Goal: Task Accomplishment & Management: Use online tool/utility

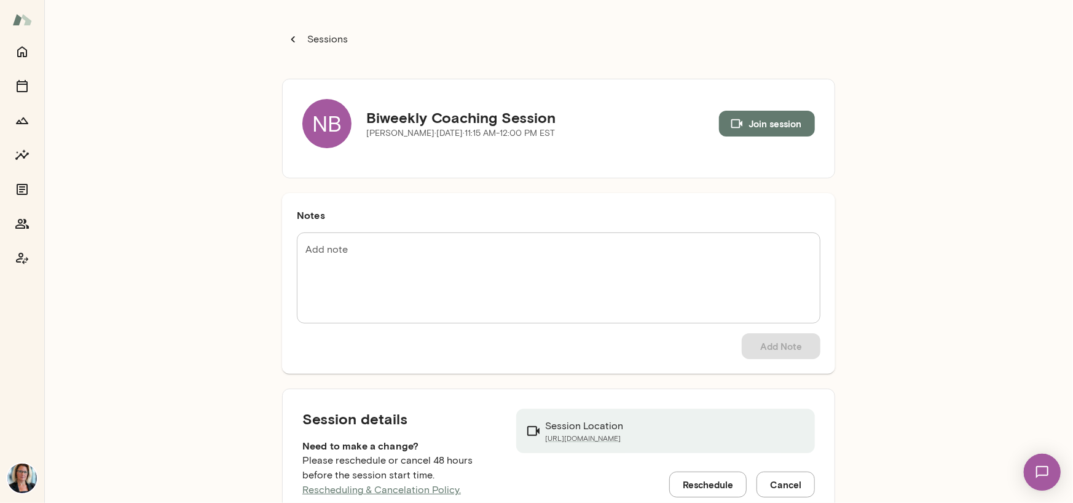
click at [311, 125] on div "NB" at bounding box center [326, 123] width 49 height 49
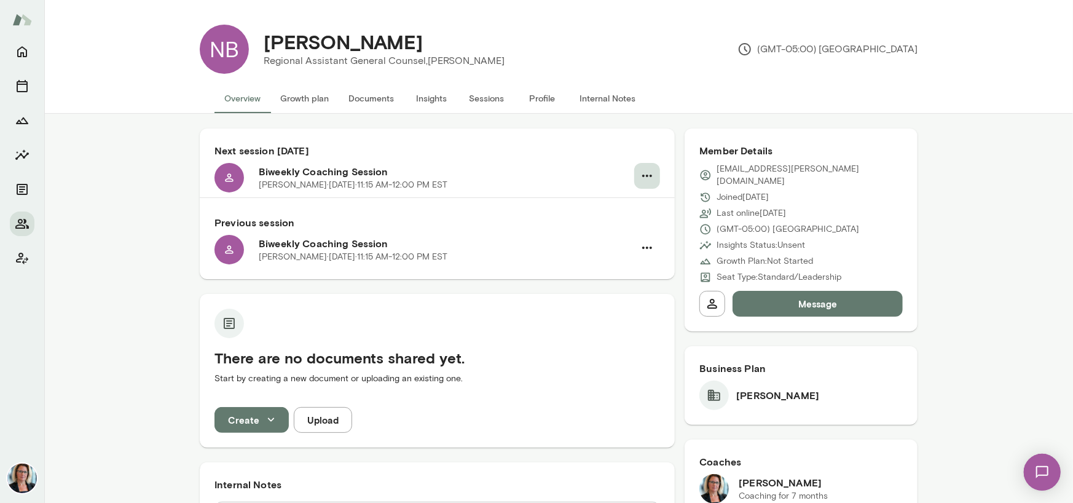
click at [640, 175] on icon "button" at bounding box center [647, 175] width 15 height 15
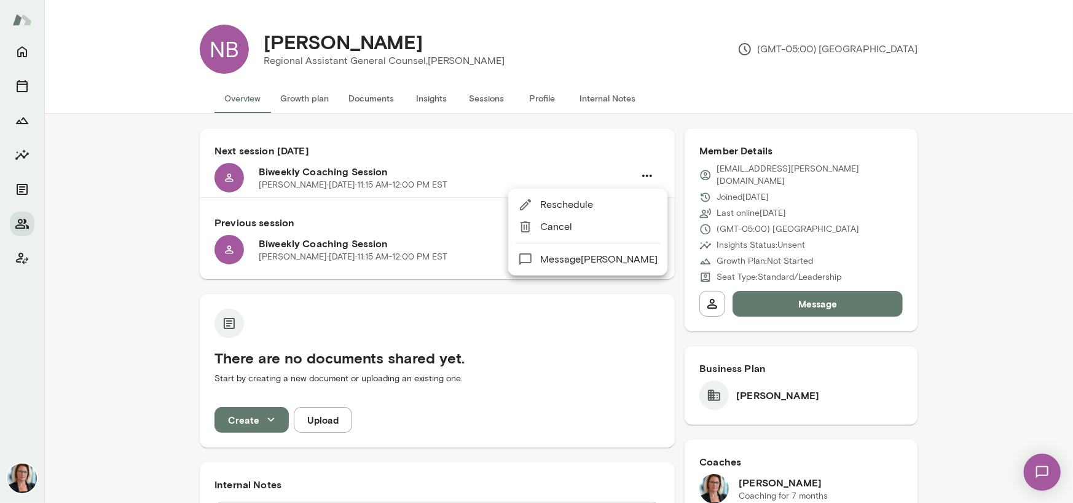
click at [578, 205] on span "Reschedule" at bounding box center [598, 204] width 117 height 15
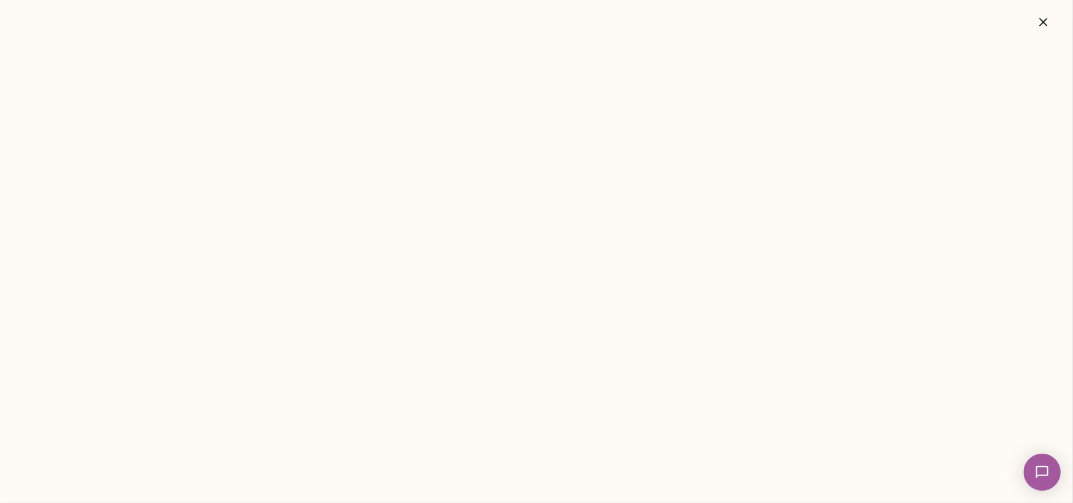
click at [1051, 25] on icon "button" at bounding box center [1043, 22] width 15 height 15
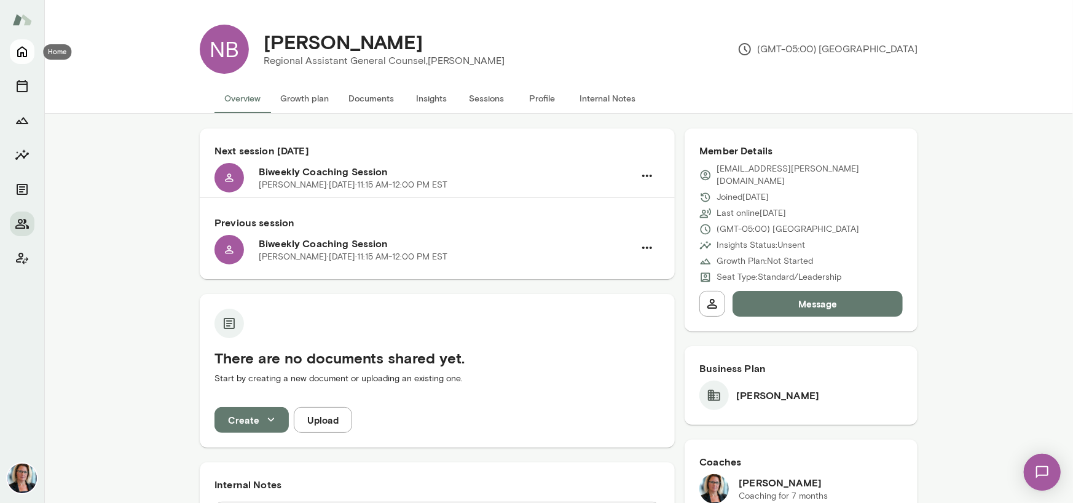
click at [23, 49] on icon "Home" at bounding box center [22, 51] width 15 height 15
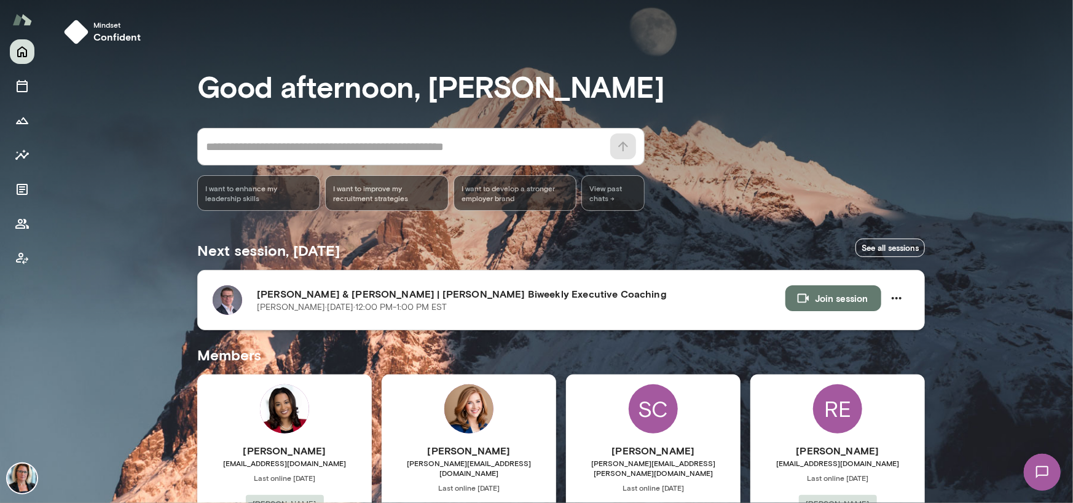
click at [835, 301] on button "Join session" at bounding box center [834, 298] width 96 height 26
